Goal: Find specific page/section: Find specific page/section

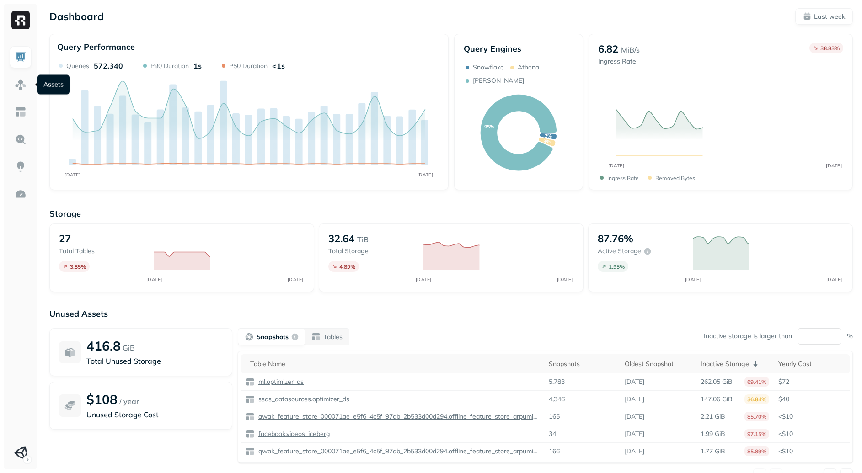
click at [25, 88] on img at bounding box center [21, 85] width 12 height 12
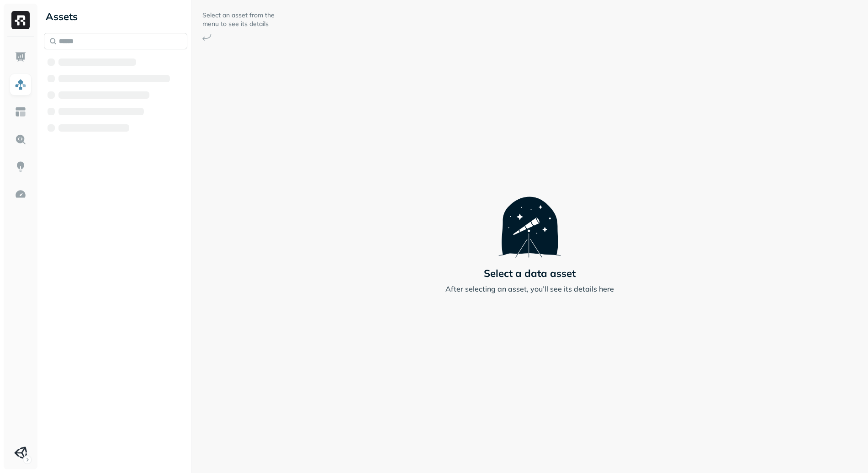
click at [76, 45] on input "text" at bounding box center [116, 41] width 144 height 16
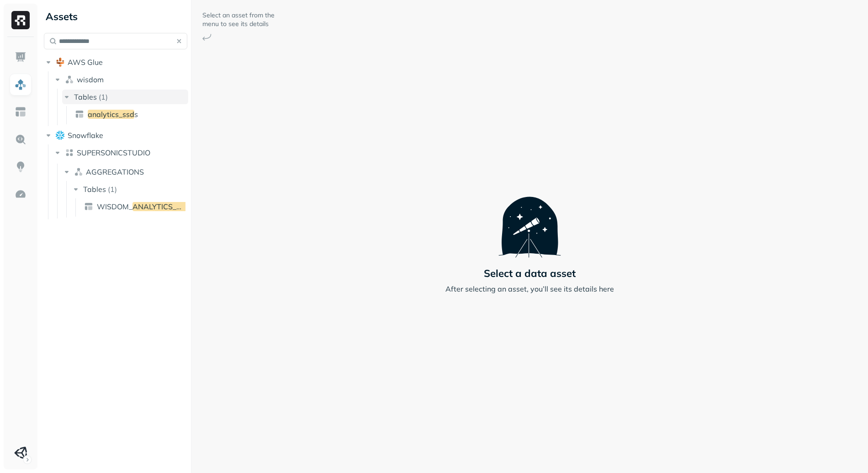
type input "**********"
click at [96, 104] on div "Tables ( 1 ) analytics_ssd s" at bounding box center [125, 107] width 126 height 35
click at [107, 115] on span "analytics_ssd" at bounding box center [111, 114] width 47 height 9
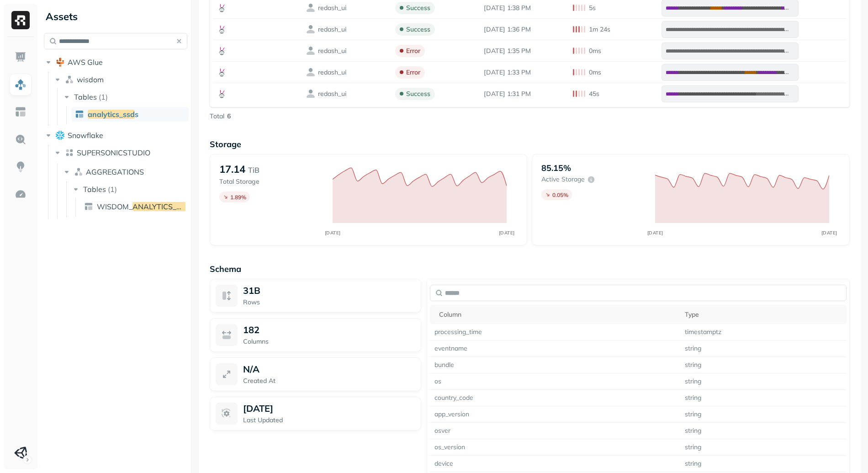
scroll to position [479, 0]
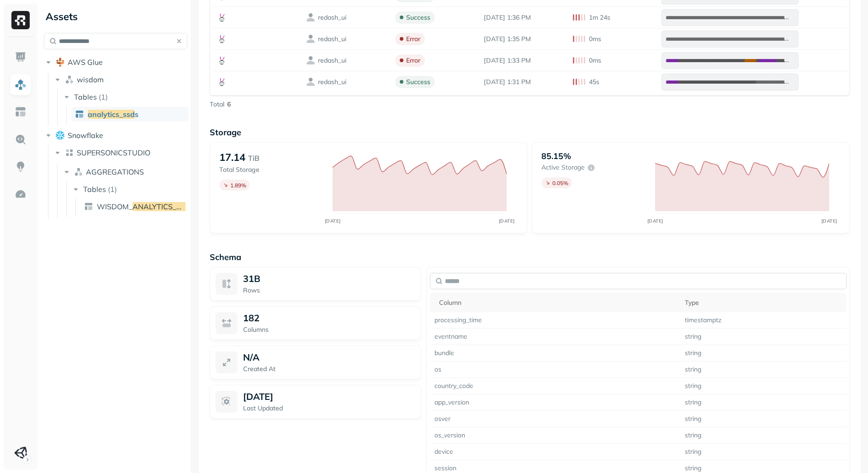
click at [502, 283] on input "text" at bounding box center [638, 281] width 417 height 16
type input "******"
click at [474, 323] on td "custom1" at bounding box center [534, 320] width 208 height 16
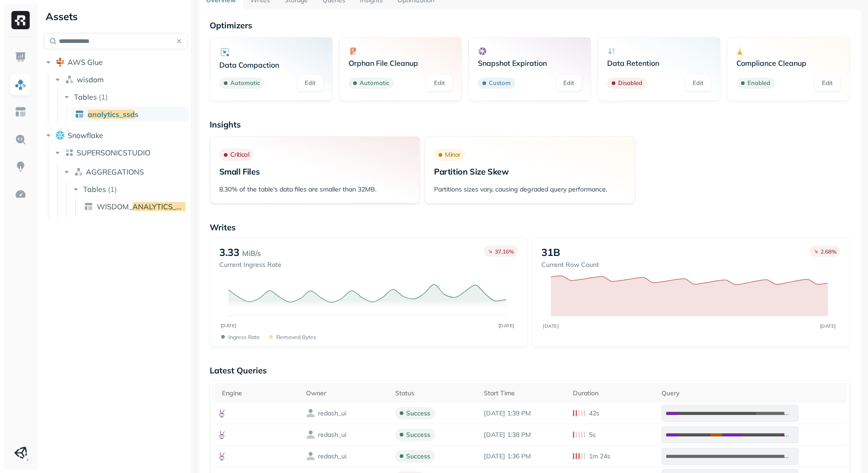
scroll to position [0, 0]
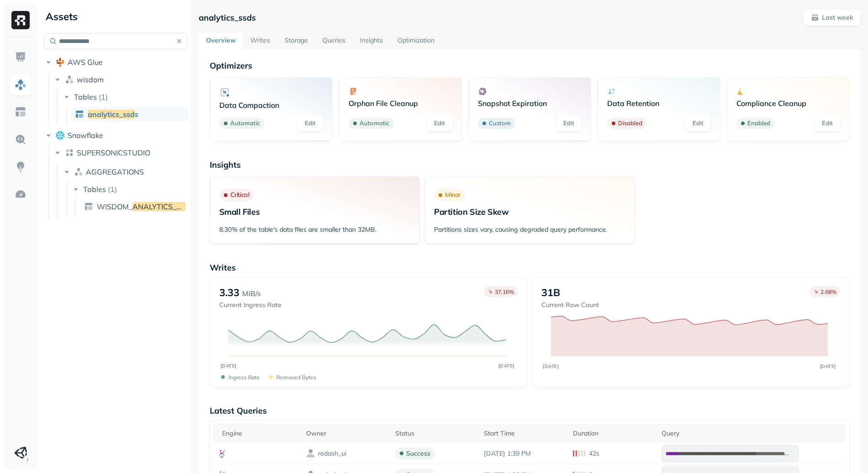
click at [256, 43] on link "Writes" at bounding box center [260, 41] width 34 height 16
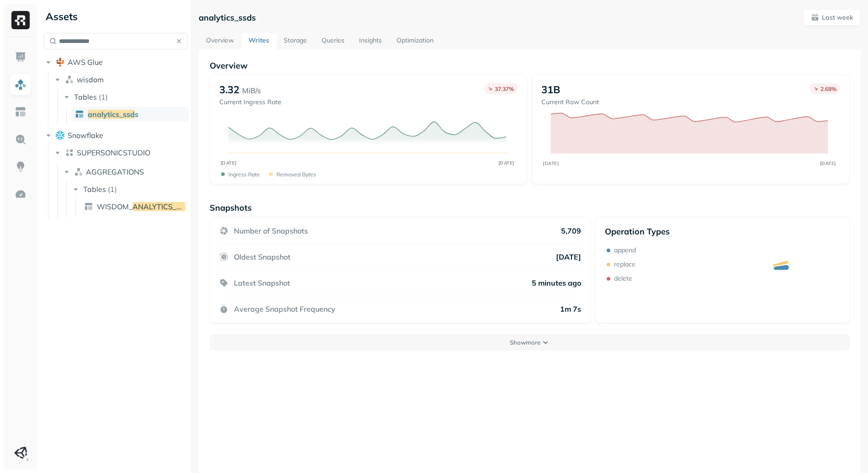
scroll to position [49, 0]
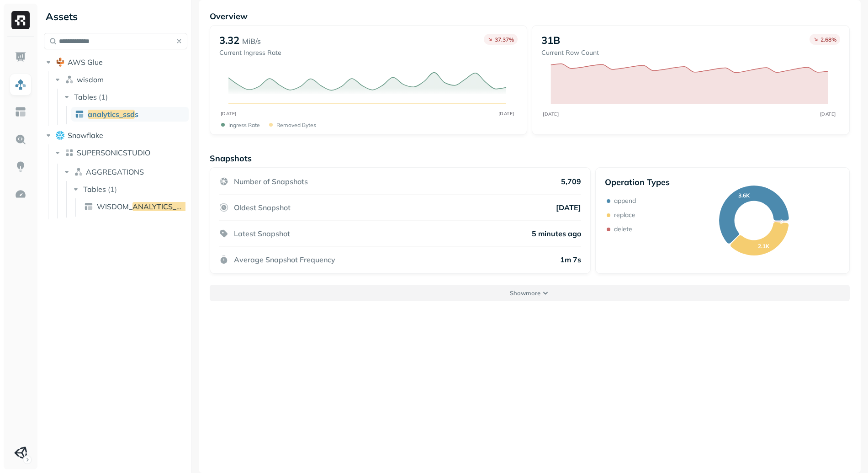
click at [495, 297] on button "Show more" at bounding box center [530, 293] width 640 height 16
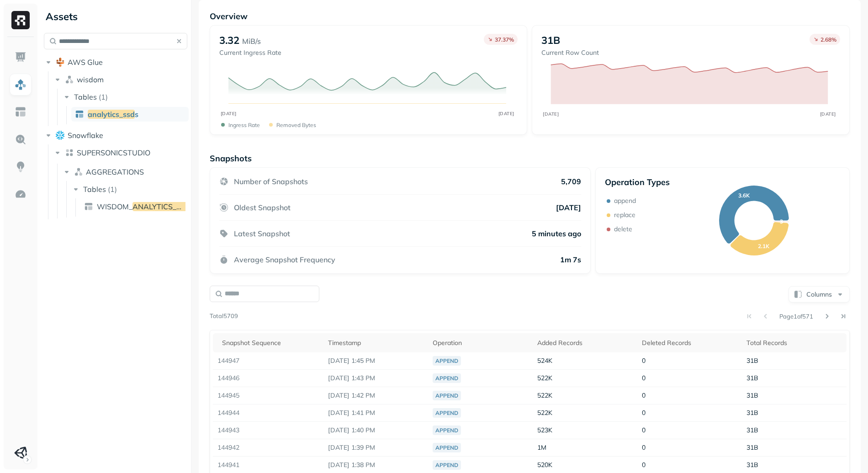
scroll to position [139, 0]
